Goal: Transaction & Acquisition: Purchase product/service

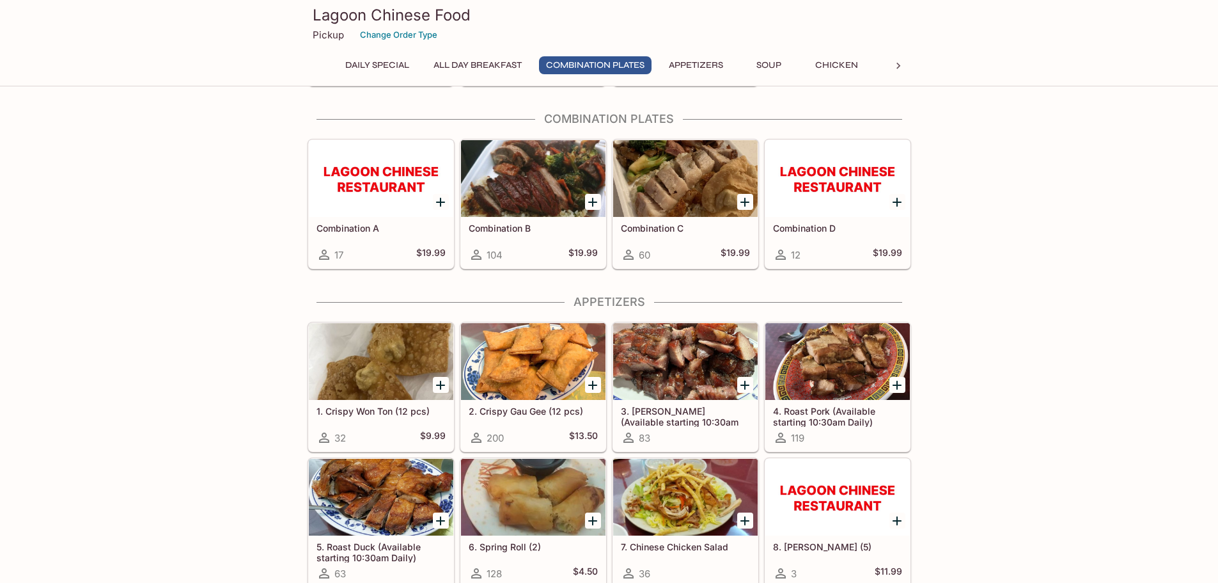
scroll to position [384, 0]
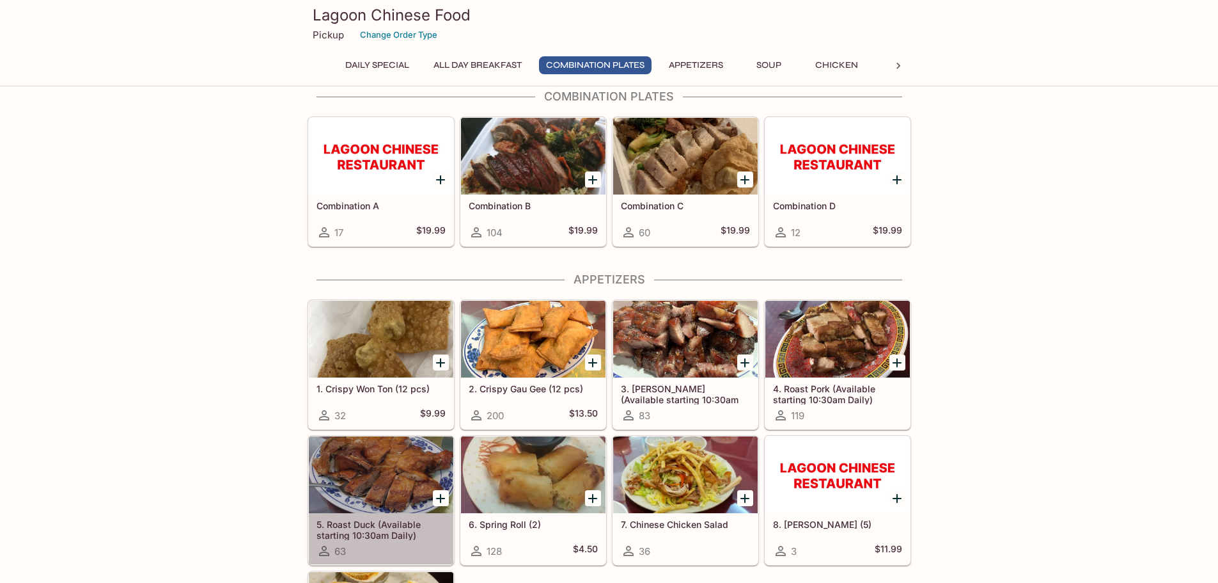
click at [412, 471] on div at bounding box center [381, 474] width 145 height 77
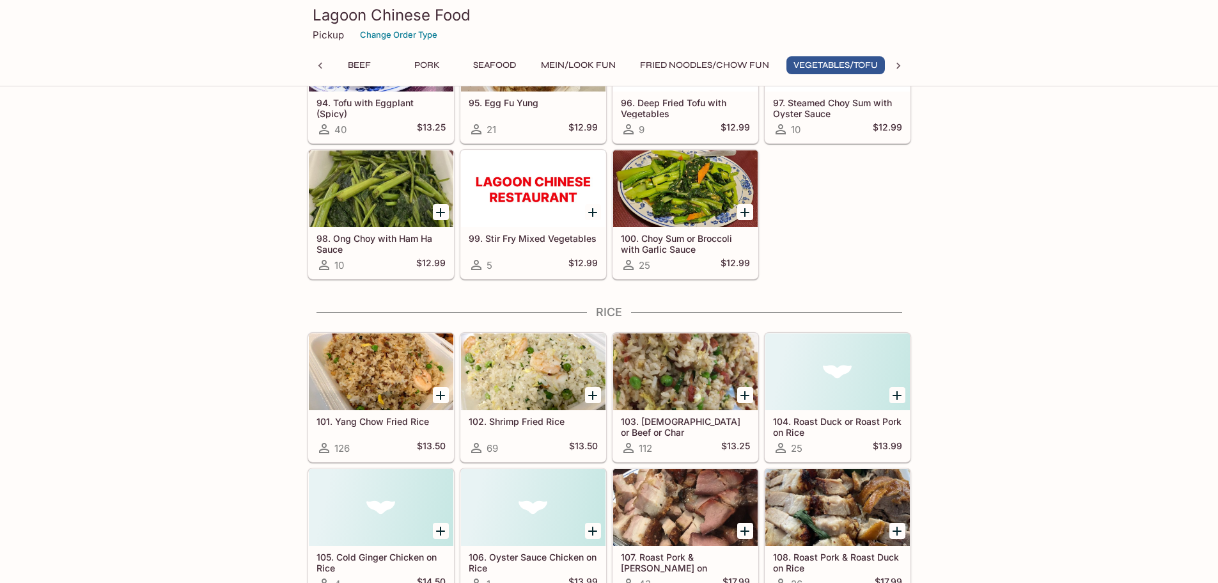
scroll to position [0, 552]
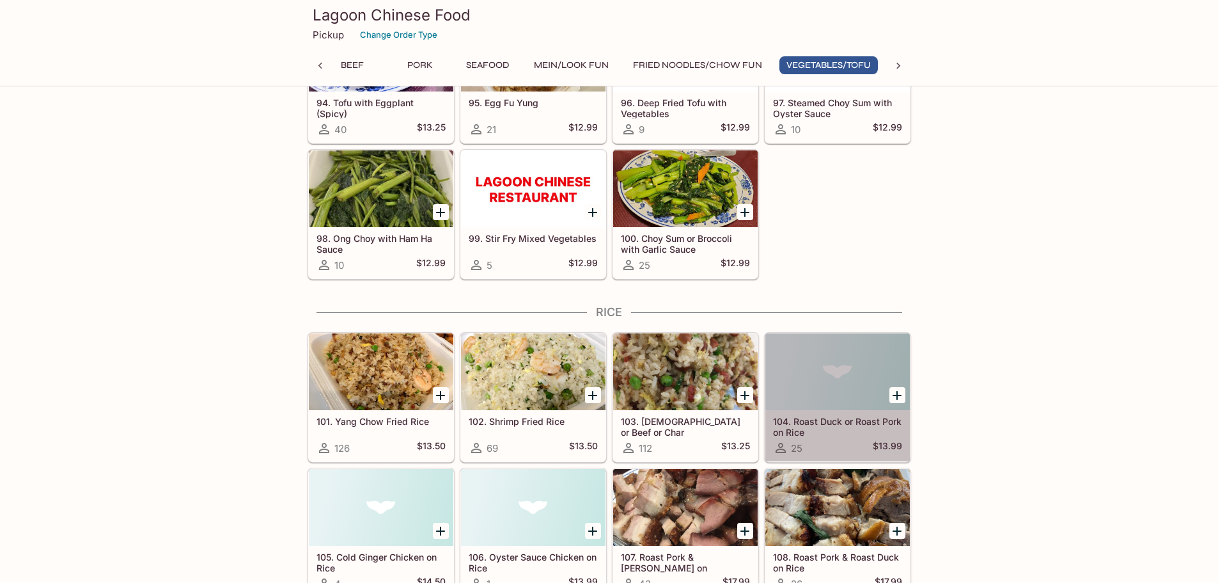
click at [803, 424] on h5 "104. Roast Duck or Roast Pork on Rice" at bounding box center [837, 426] width 129 height 21
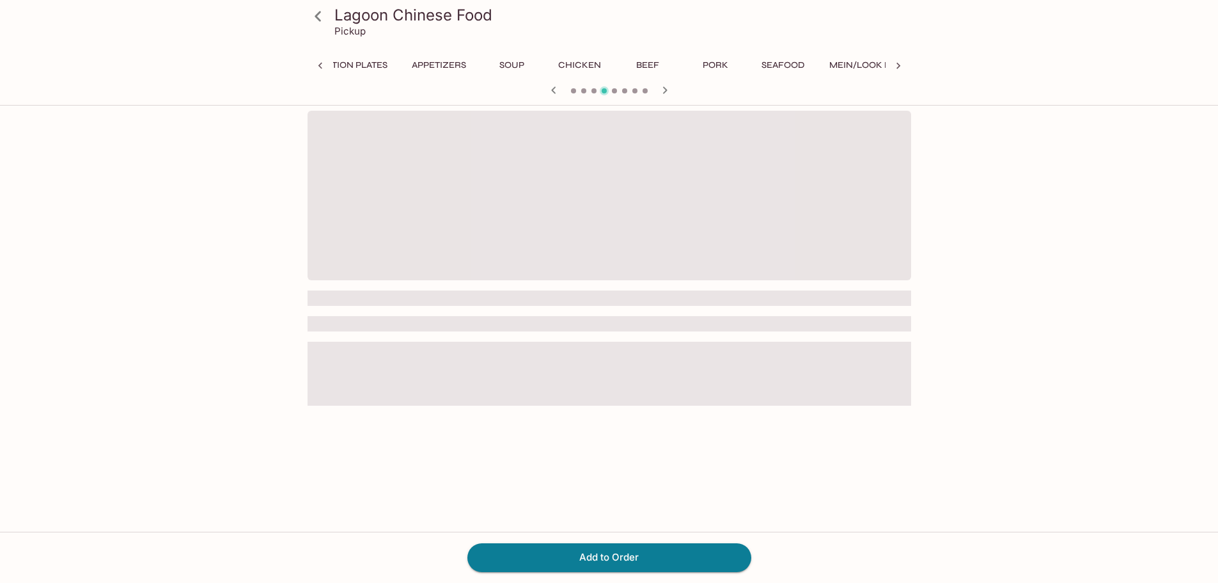
scroll to position [0, 620]
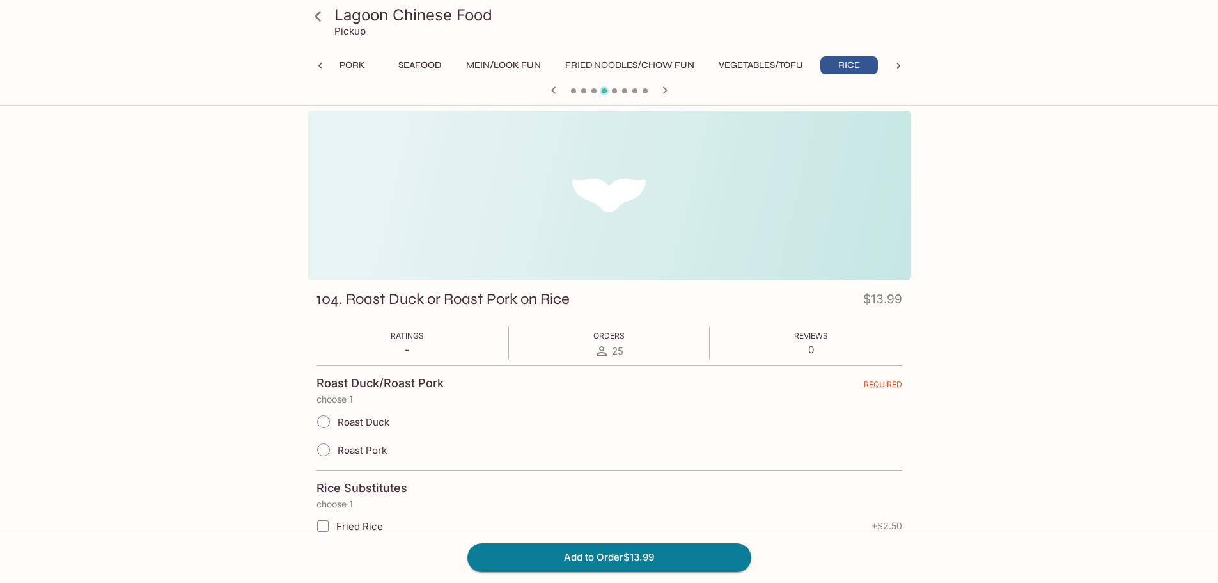
click at [626, 62] on button "Fried Noodles/Chow Fun" at bounding box center [629, 65] width 143 height 18
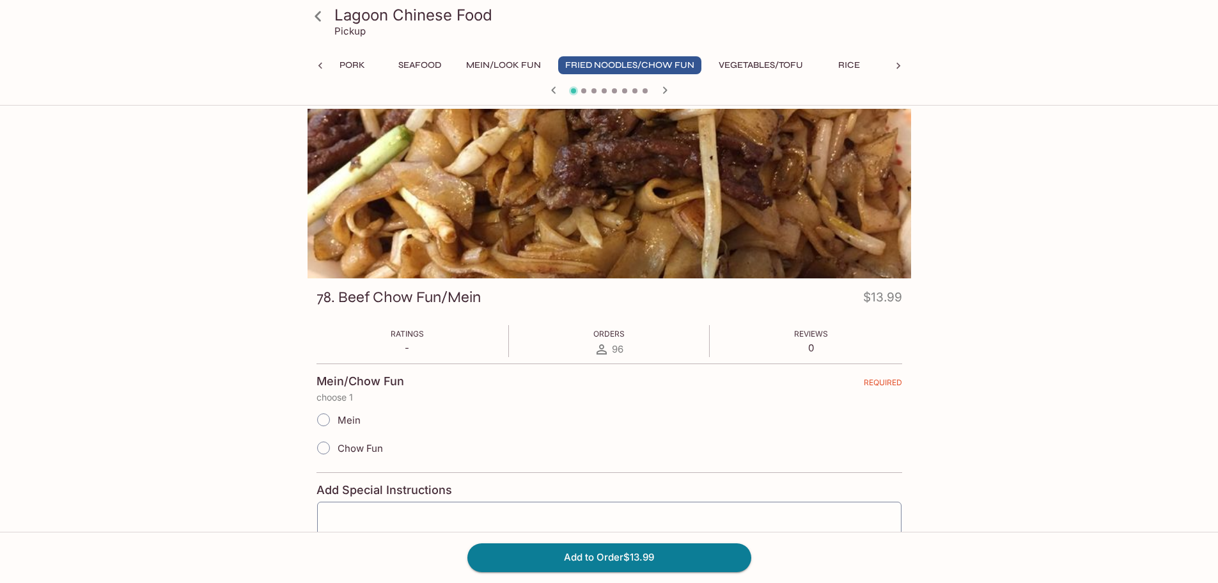
scroll to position [0, 0]
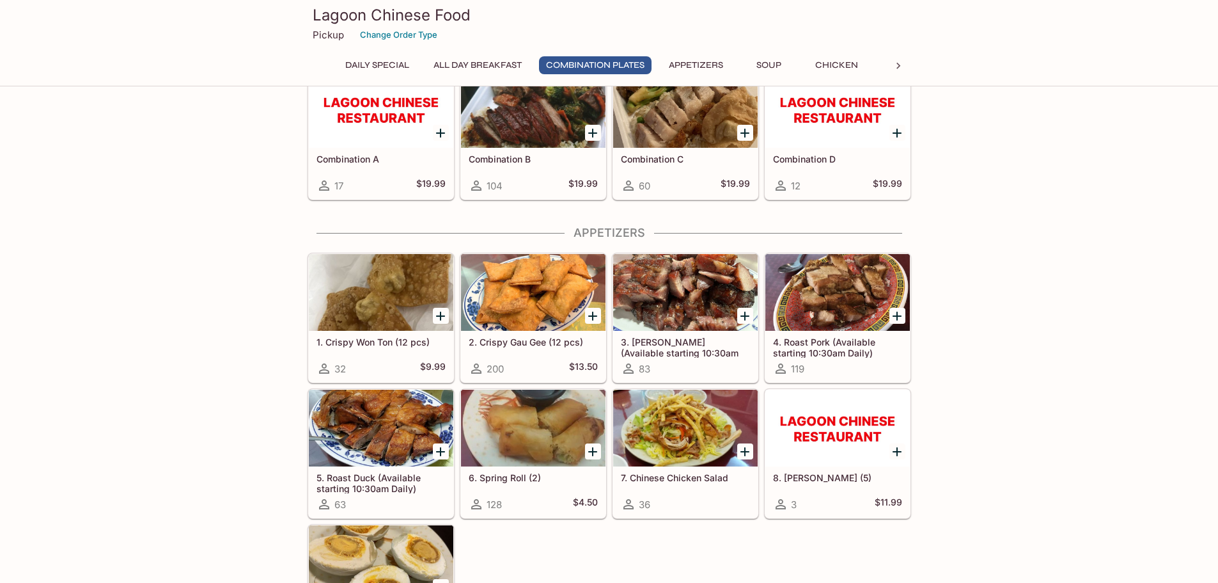
scroll to position [448, 0]
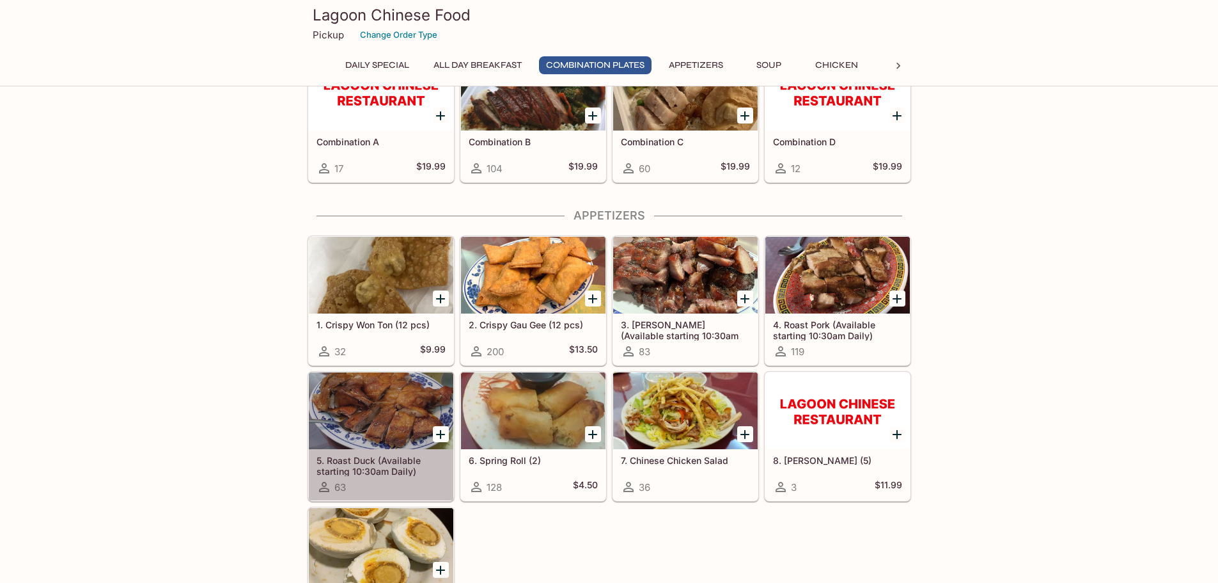
click at [367, 465] on h5 "5. Roast Duck (Available starting 10:30am Daily)" at bounding box center [381, 465] width 129 height 21
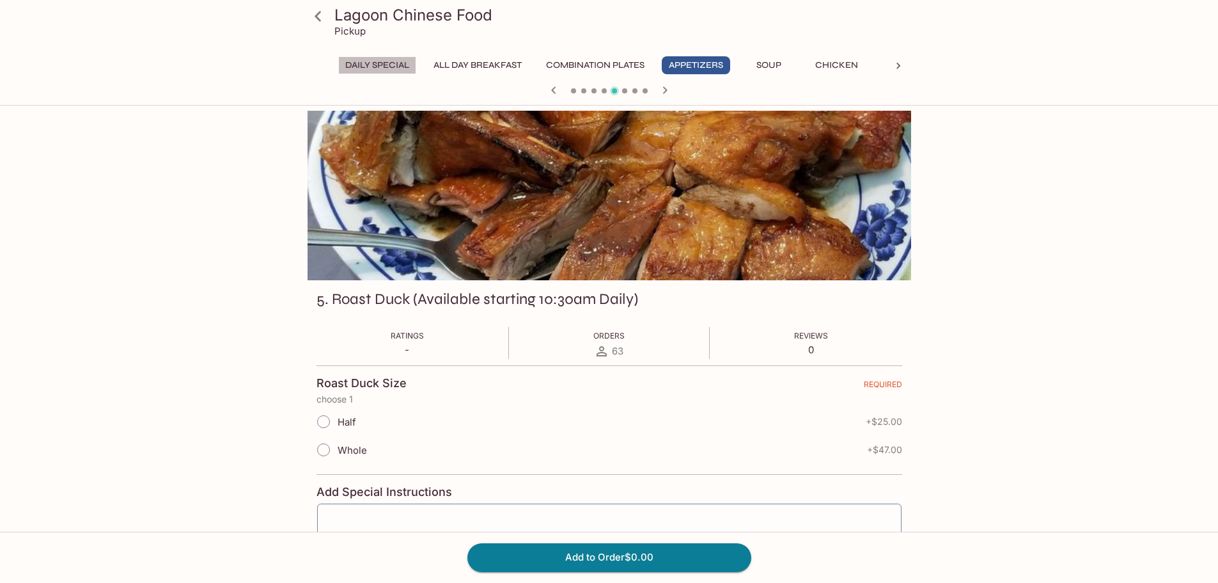
click at [370, 63] on button "Daily Special" at bounding box center [377, 65] width 78 height 18
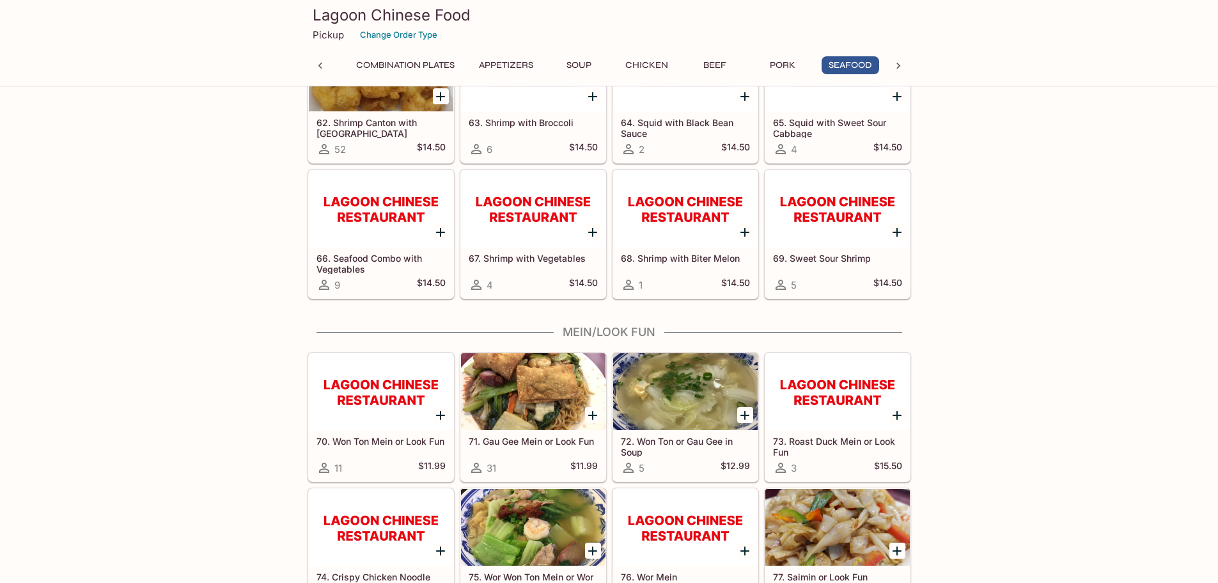
scroll to position [3389, 0]
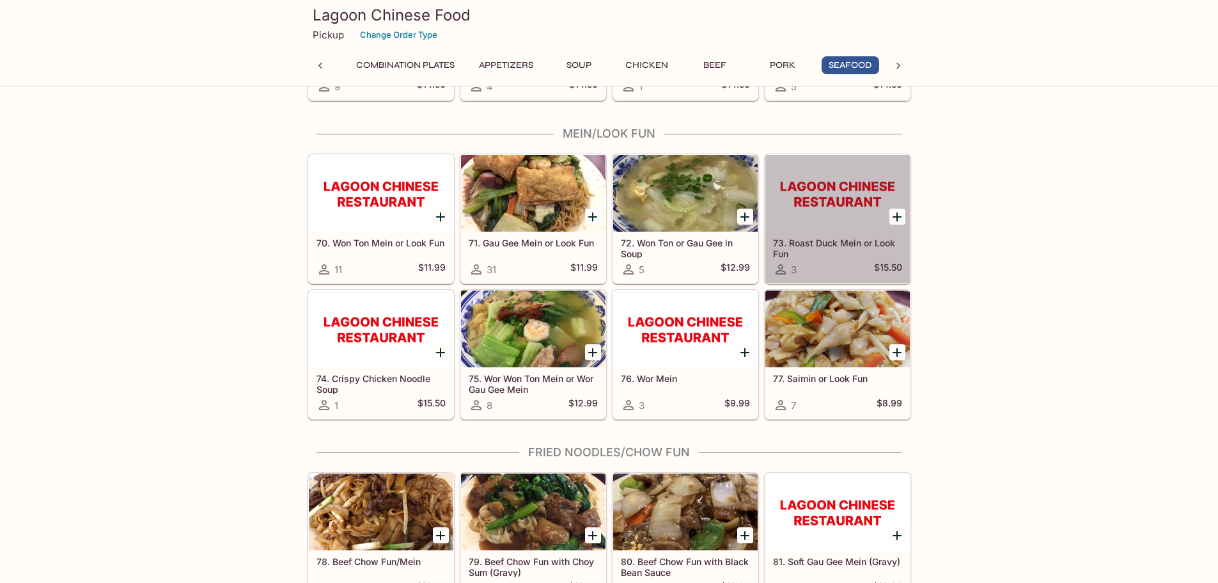
click at [842, 196] on div at bounding box center [837, 193] width 145 height 77
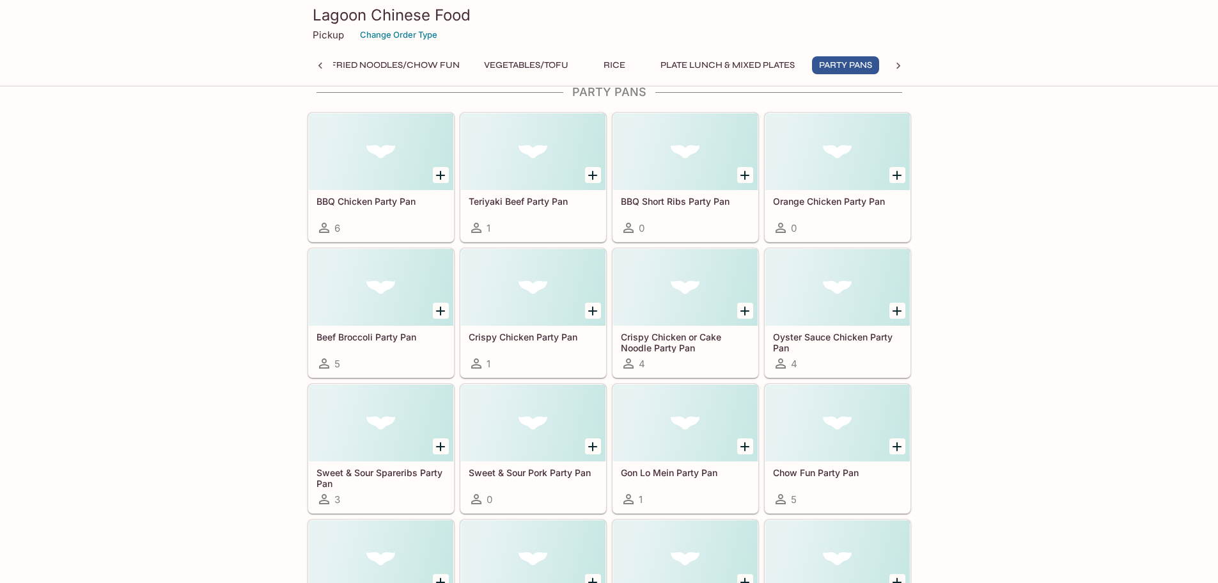
scroll to position [0, 861]
